Goal: Find specific page/section: Find specific page/section

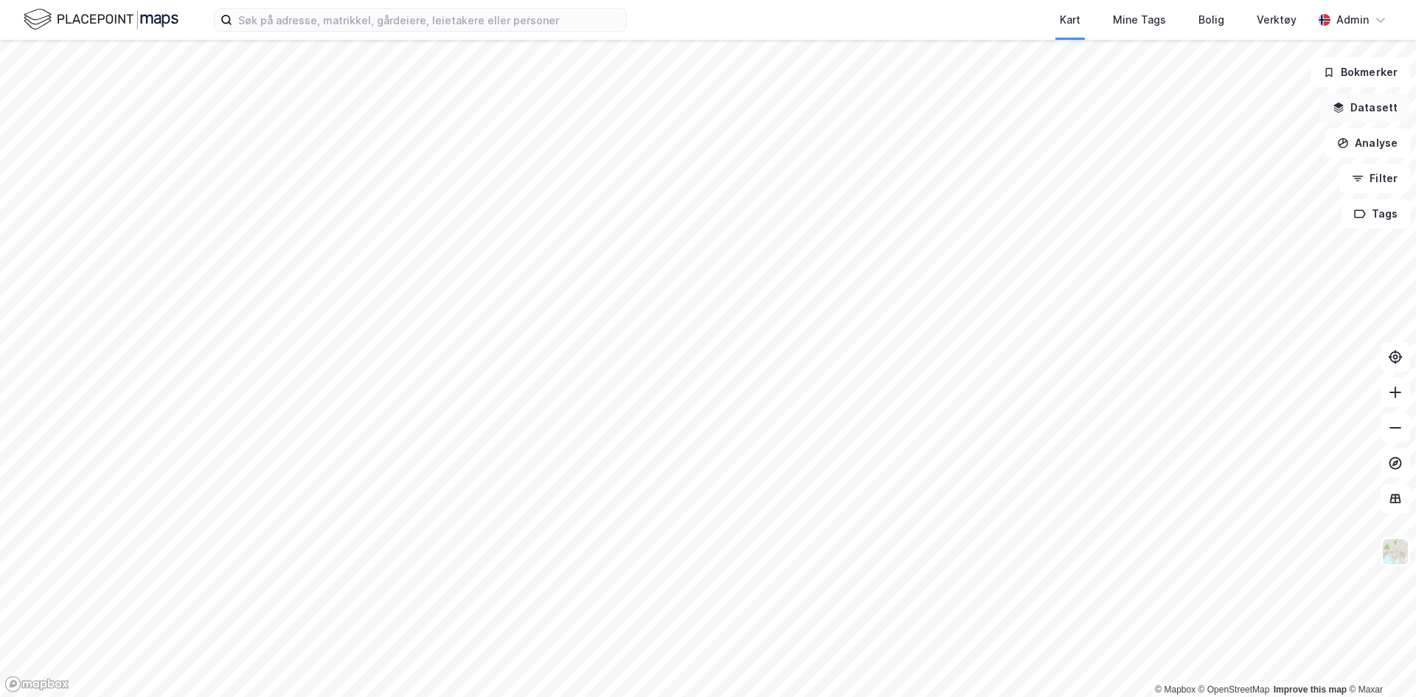
click at [1374, 110] on button "Datasett" at bounding box center [1365, 108] width 90 height 30
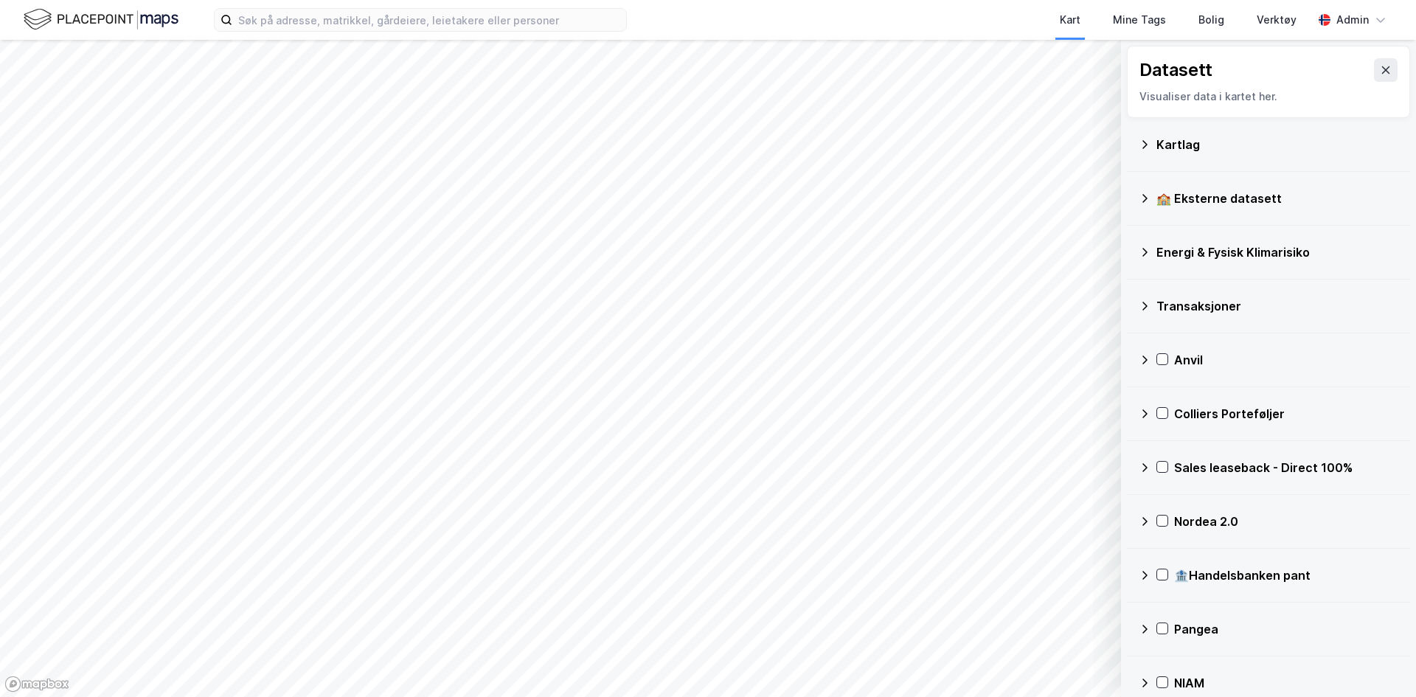
click at [1191, 136] on div "Kartlag" at bounding box center [1278, 145] width 242 height 18
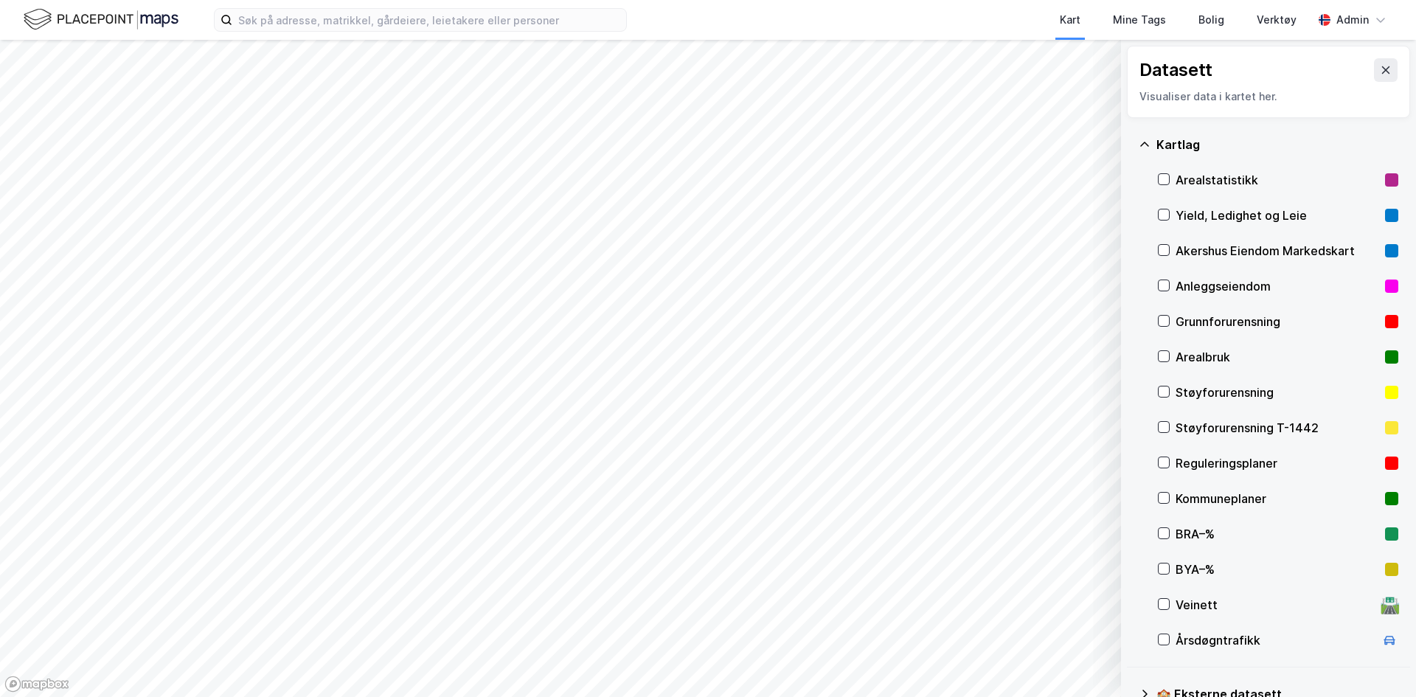
click at [1196, 184] on div "Arealstatistikk" at bounding box center [1278, 180] width 204 height 18
click at [1164, 180] on icon at bounding box center [1164, 179] width 10 height 10
click at [1162, 181] on icon at bounding box center [1164, 179] width 8 height 5
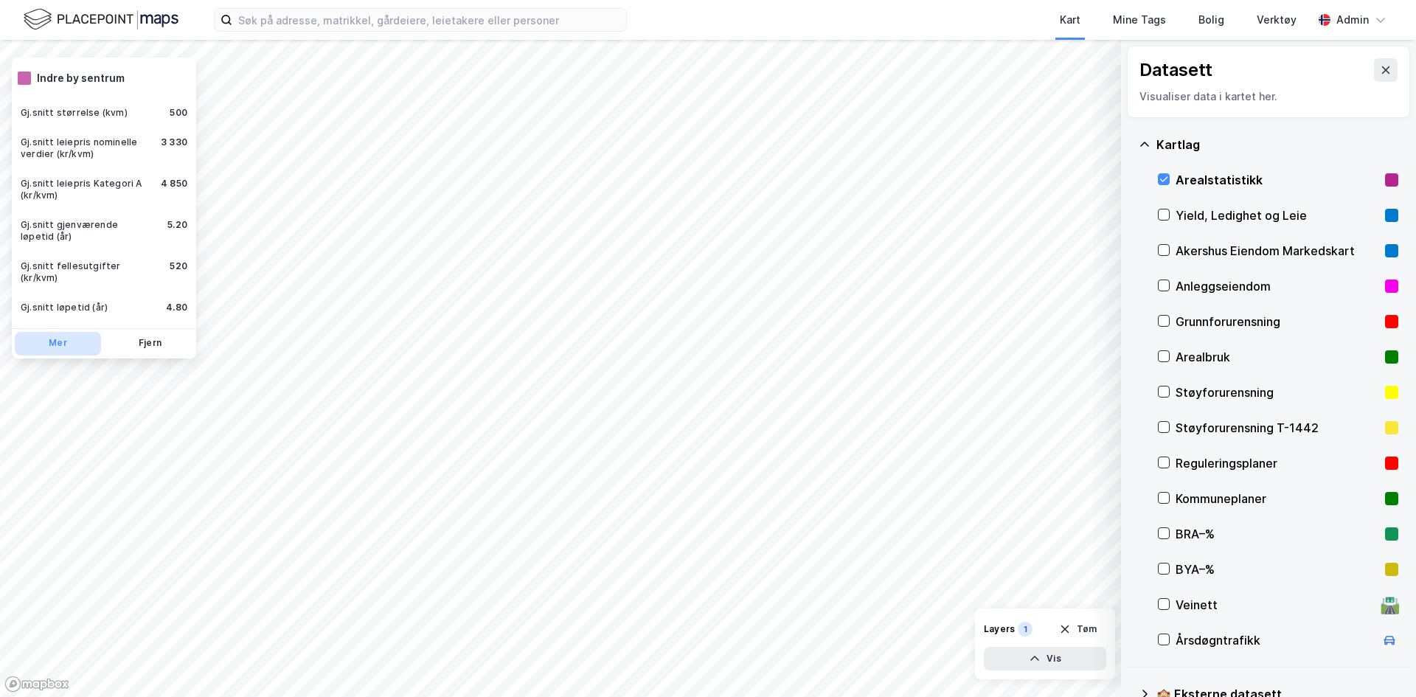
click at [65, 332] on button "Mer" at bounding box center [58, 344] width 86 height 24
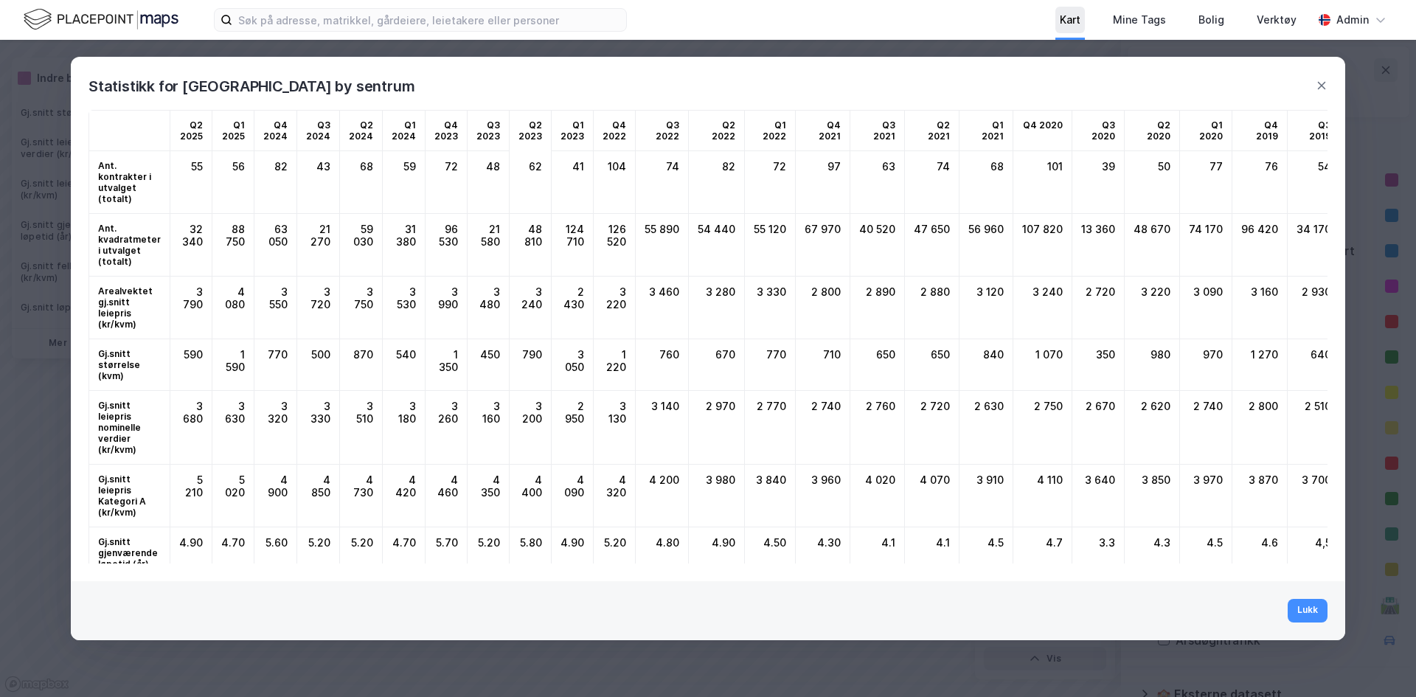
click at [1071, 27] on div "Kart" at bounding box center [1070, 20] width 21 height 18
click at [1319, 91] on icon at bounding box center [1322, 86] width 12 height 12
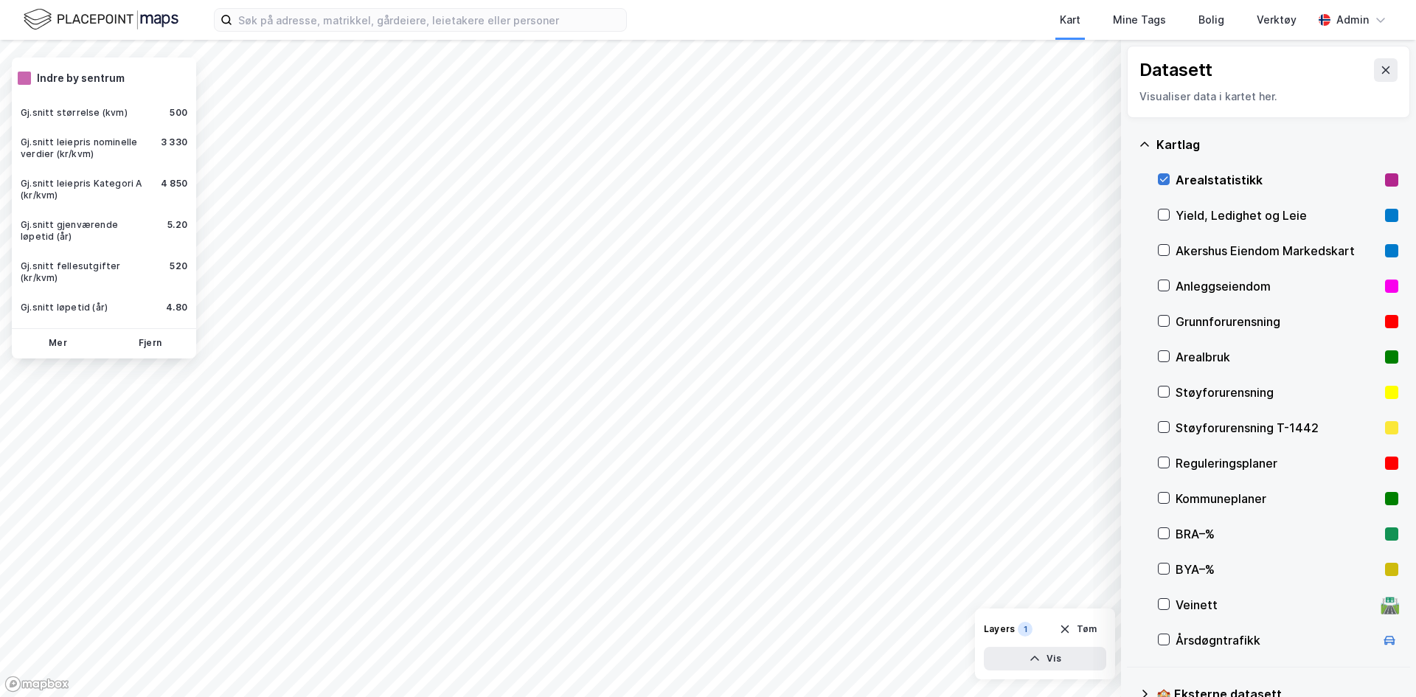
drag, startPoint x: 1157, startPoint y: 177, endPoint x: 1167, endPoint y: 179, distance: 9.8
click at [1167, 179] on div "[GEOGRAPHIC_DATA] Arealstatistikk Yield, Ledighet og Leie [GEOGRAPHIC_DATA] Eie…" at bounding box center [1268, 393] width 283 height 550
click at [1167, 179] on icon at bounding box center [1164, 179] width 10 height 10
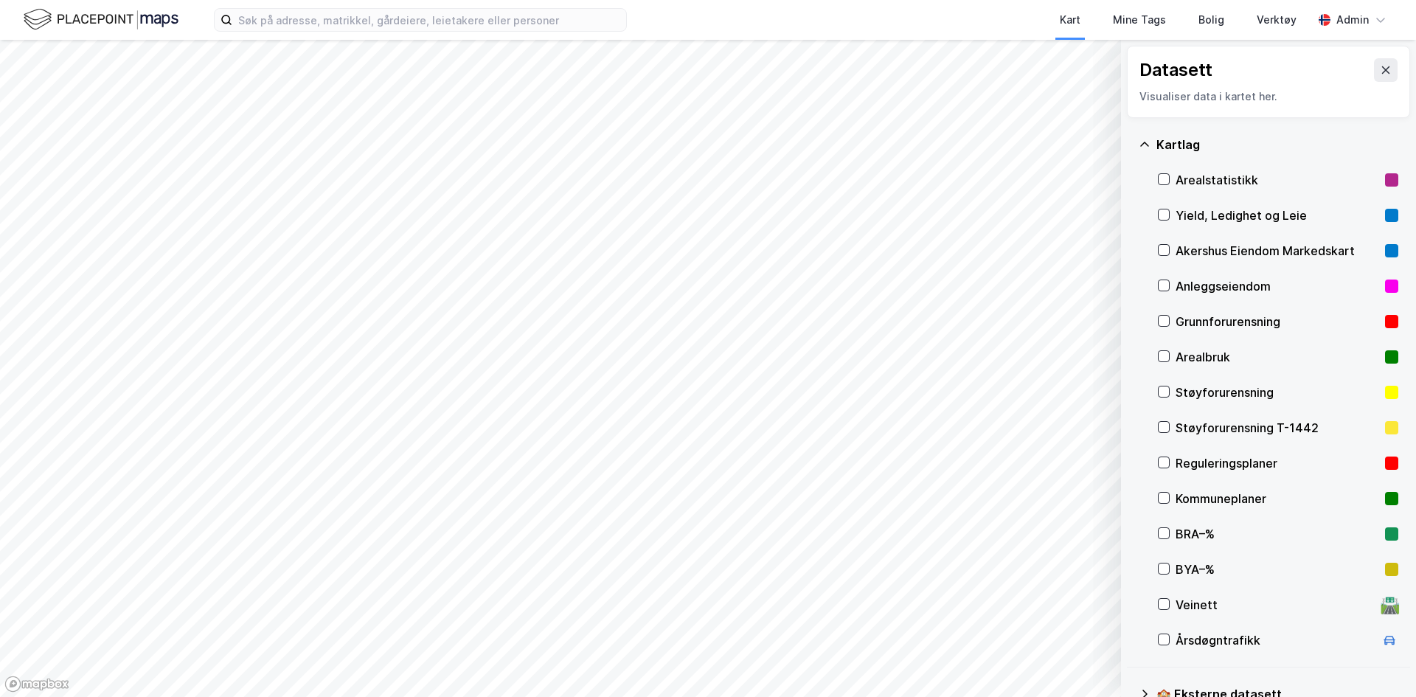
click at [1175, 185] on div "Arealstatistikk" at bounding box center [1278, 179] width 240 height 35
click at [1166, 186] on div at bounding box center [1164, 179] width 12 height 13
click at [1165, 179] on icon at bounding box center [1164, 179] width 10 height 10
